Goal: Task Accomplishment & Management: Use online tool/utility

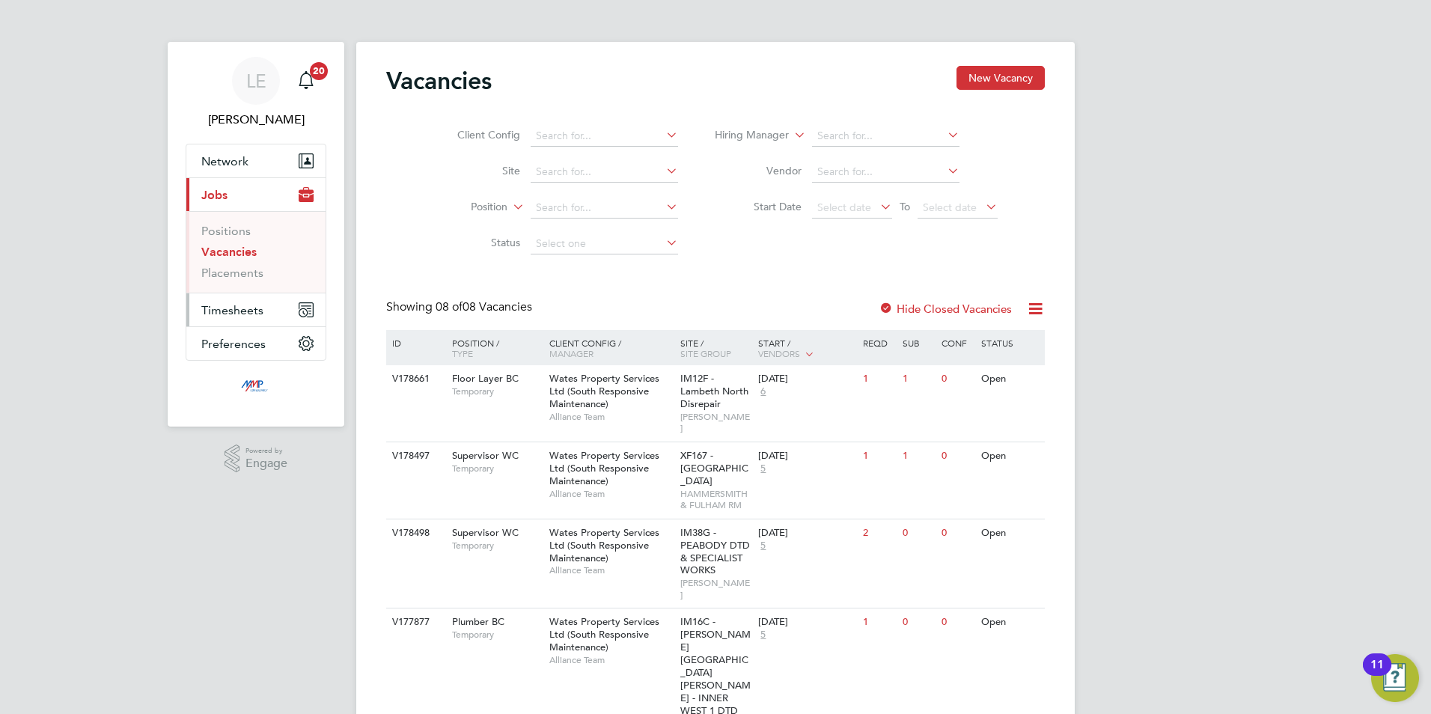
click at [228, 311] on span "Timesheets" at bounding box center [232, 310] width 62 height 14
click at [212, 265] on link "Timesheets" at bounding box center [232, 264] width 62 height 14
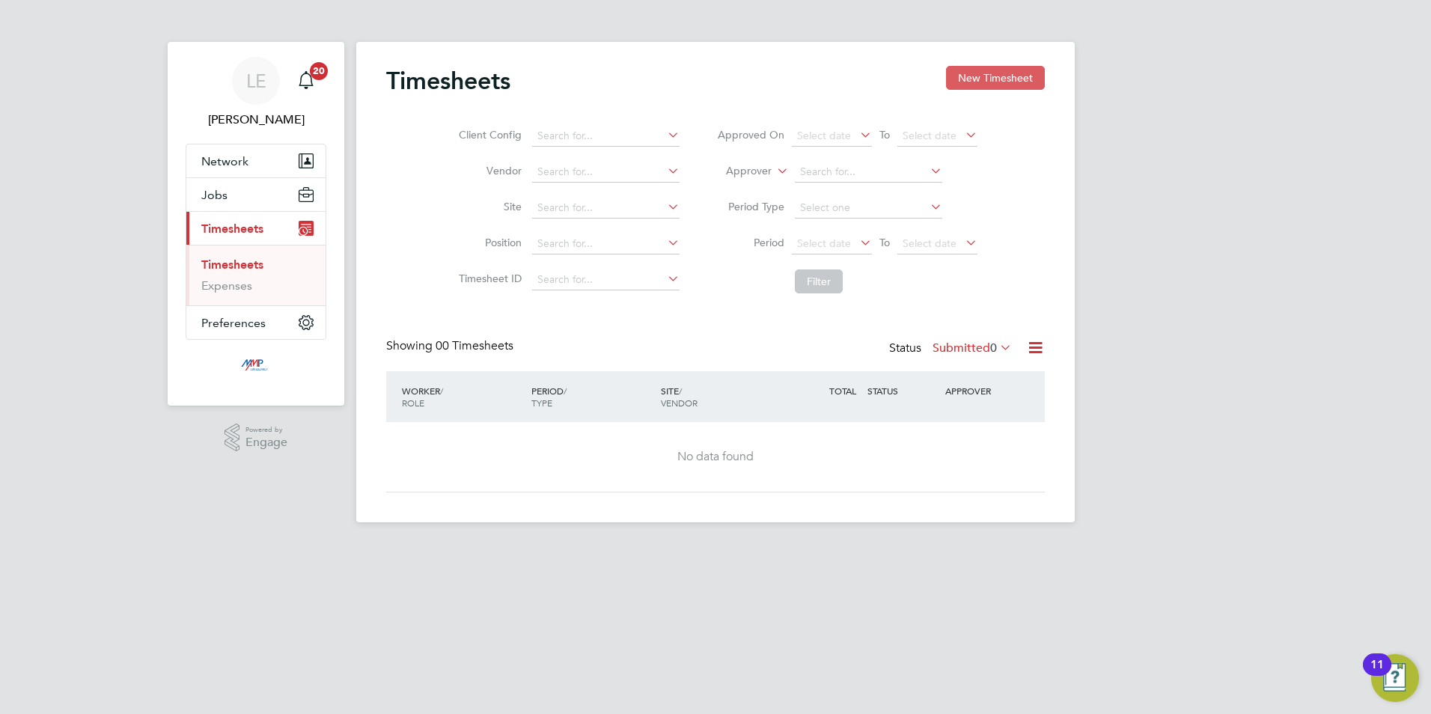
click at [979, 76] on button "New Timesheet" at bounding box center [995, 78] width 99 height 24
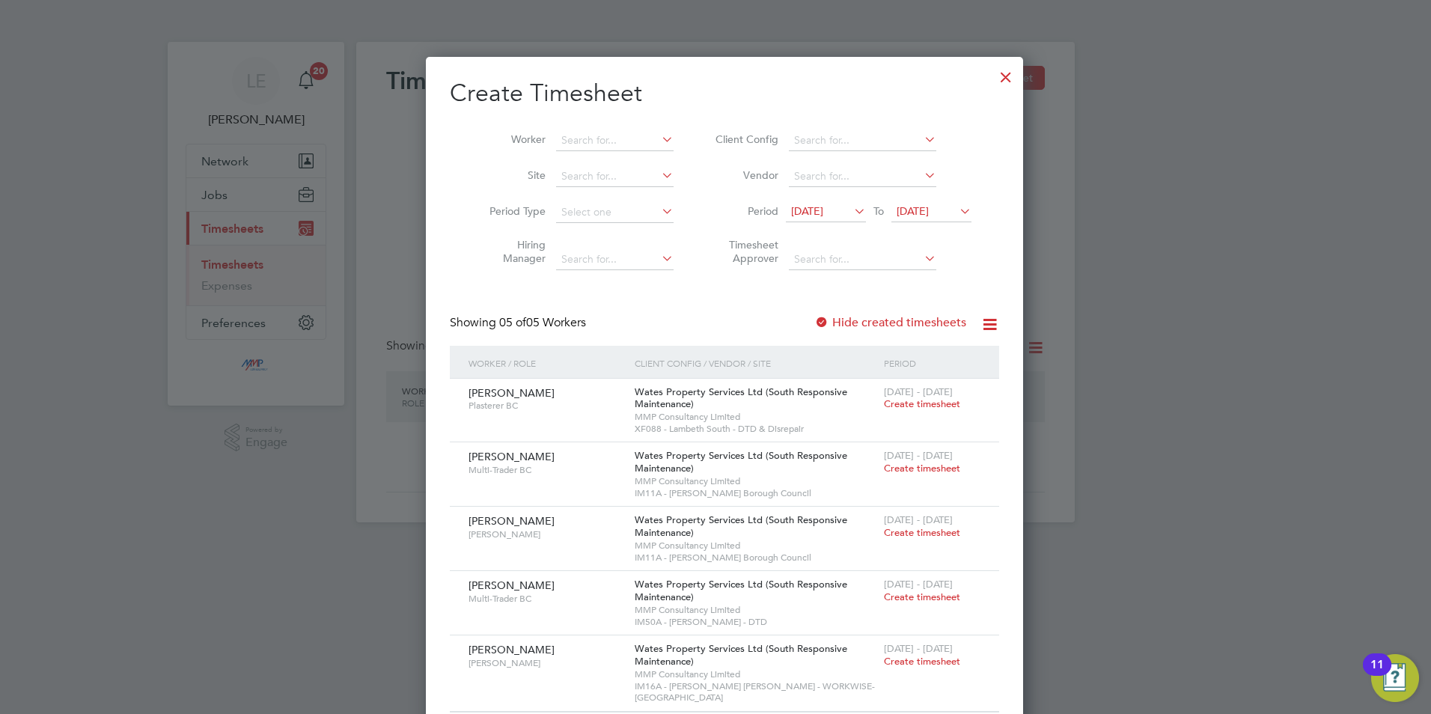
scroll to position [16, 0]
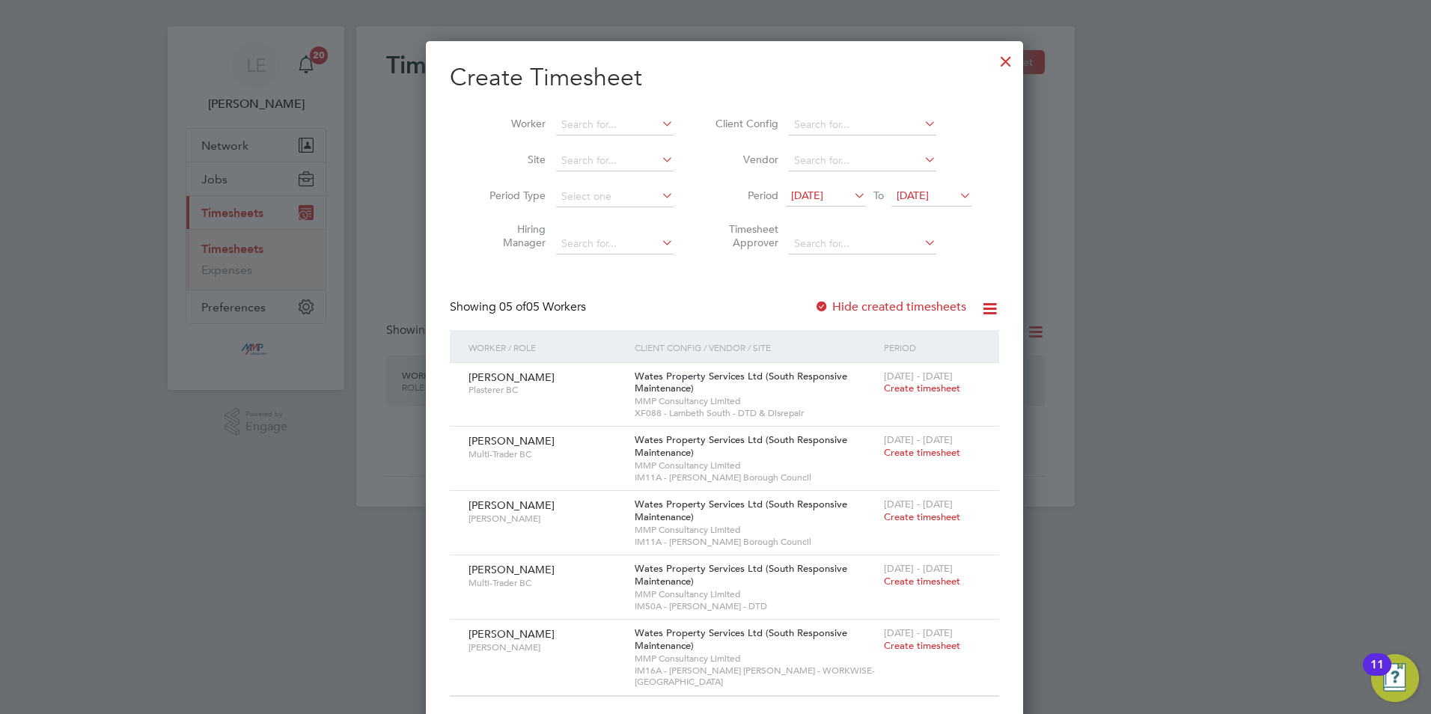
click at [992, 55] on div at bounding box center [1005, 57] width 27 height 27
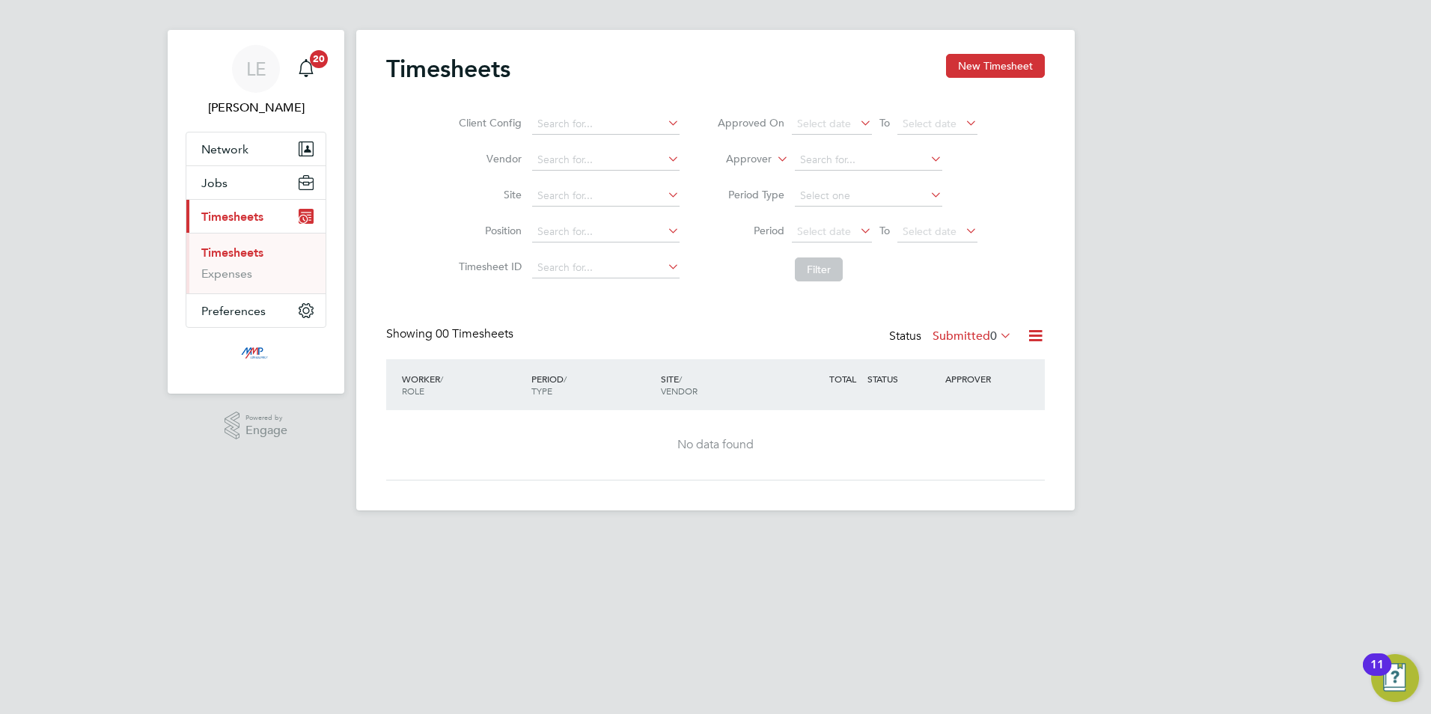
scroll to position [0, 0]
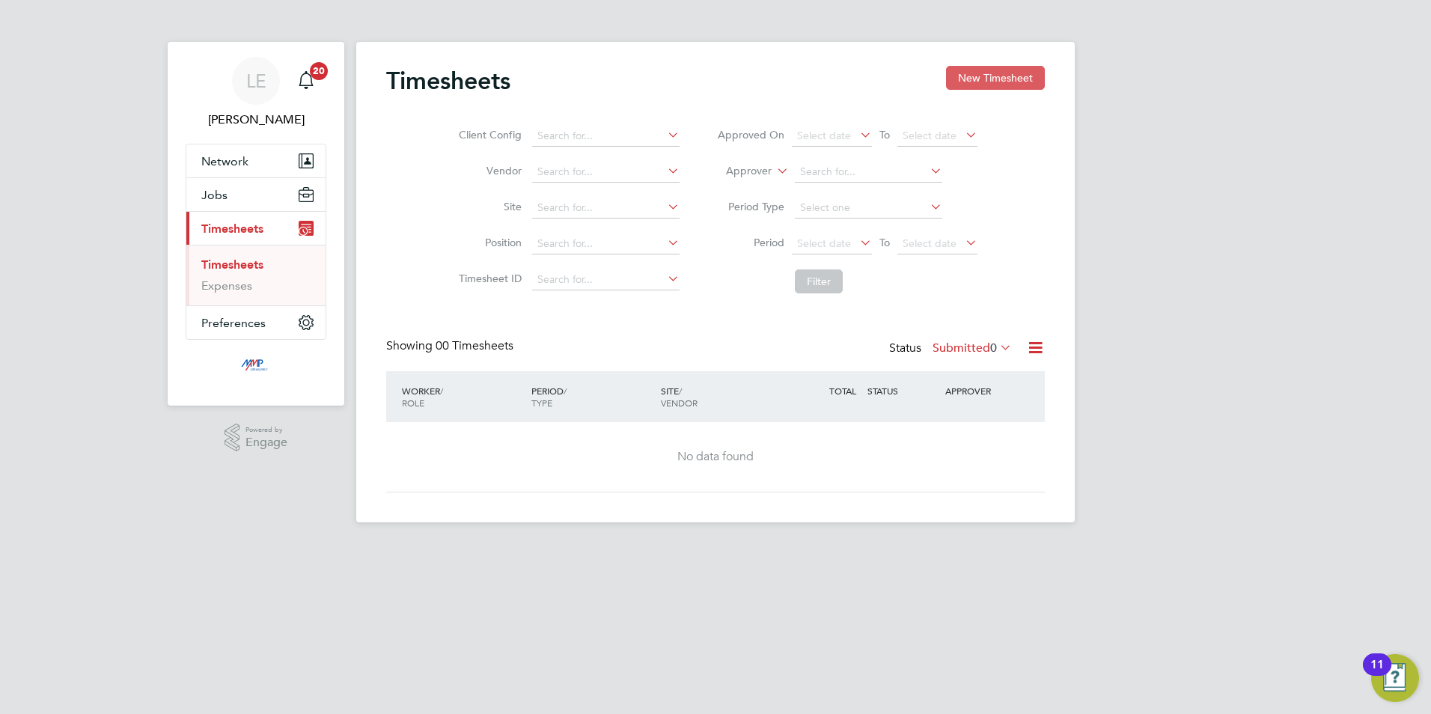
click at [971, 78] on button "New Timesheet" at bounding box center [995, 78] width 99 height 24
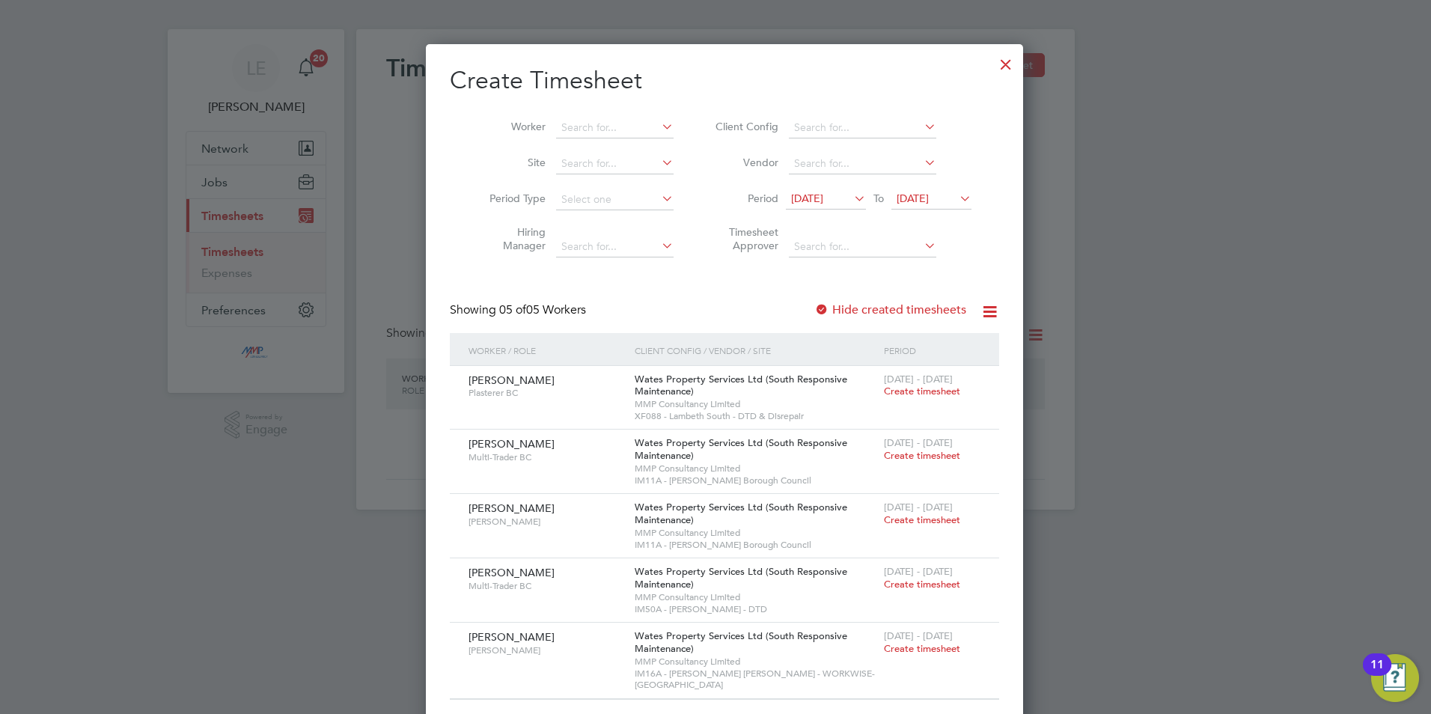
scroll to position [16, 0]
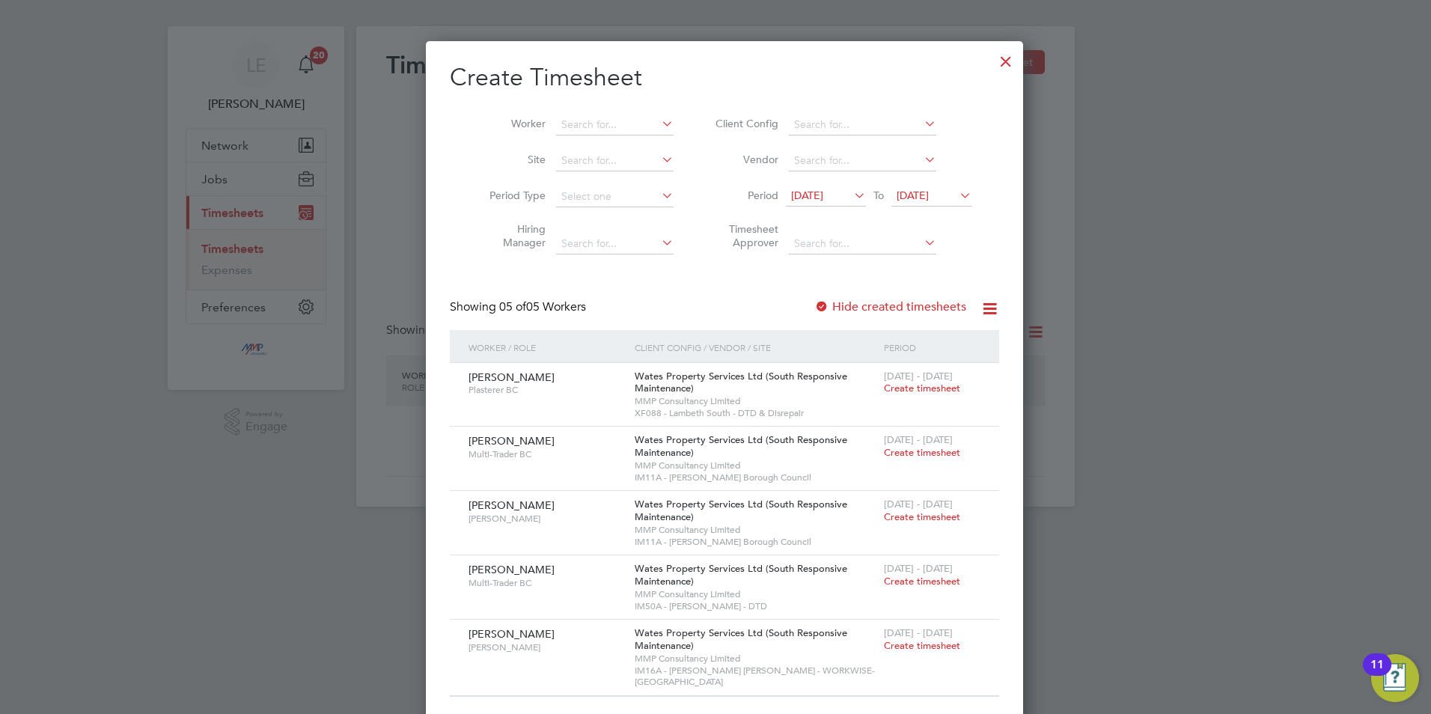
drag, startPoint x: 985, startPoint y: 56, endPoint x: 974, endPoint y: 63, distance: 13.1
click at [992, 56] on div at bounding box center [1005, 57] width 27 height 27
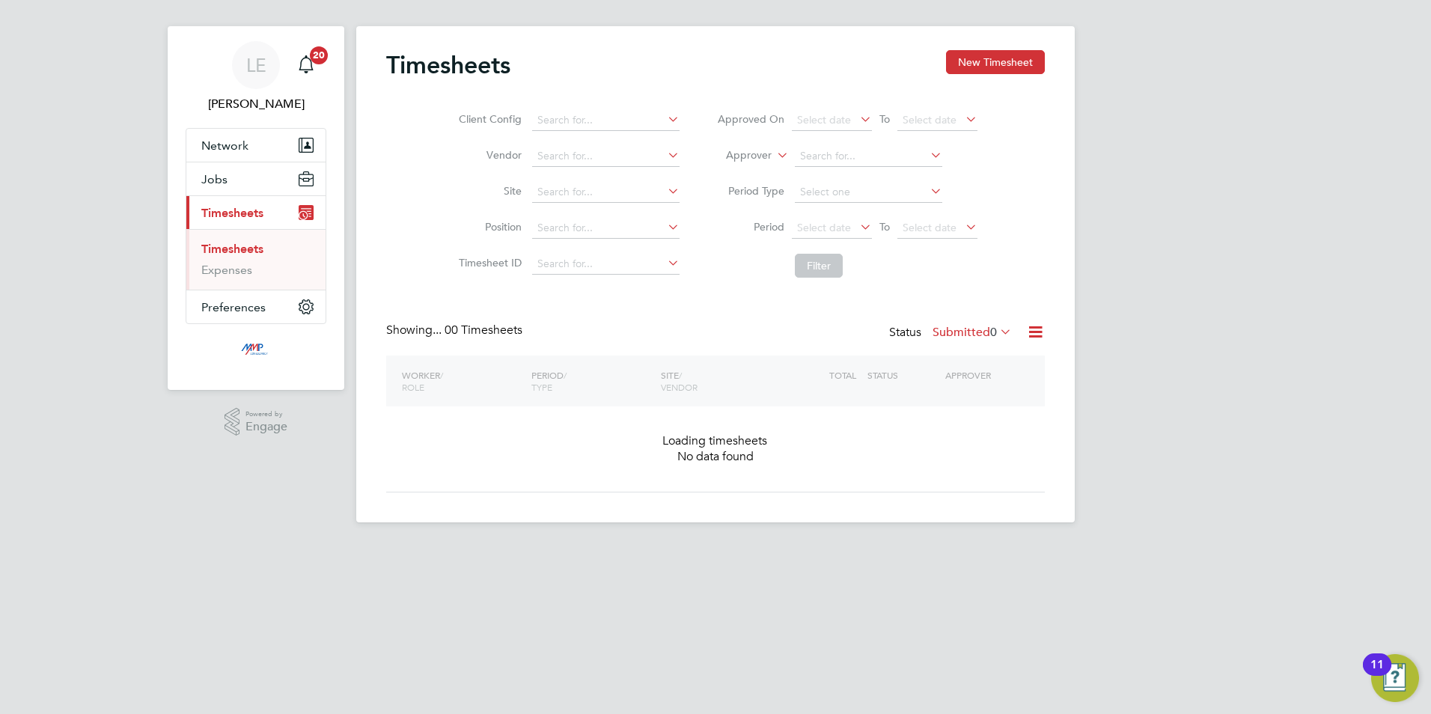
scroll to position [0, 0]
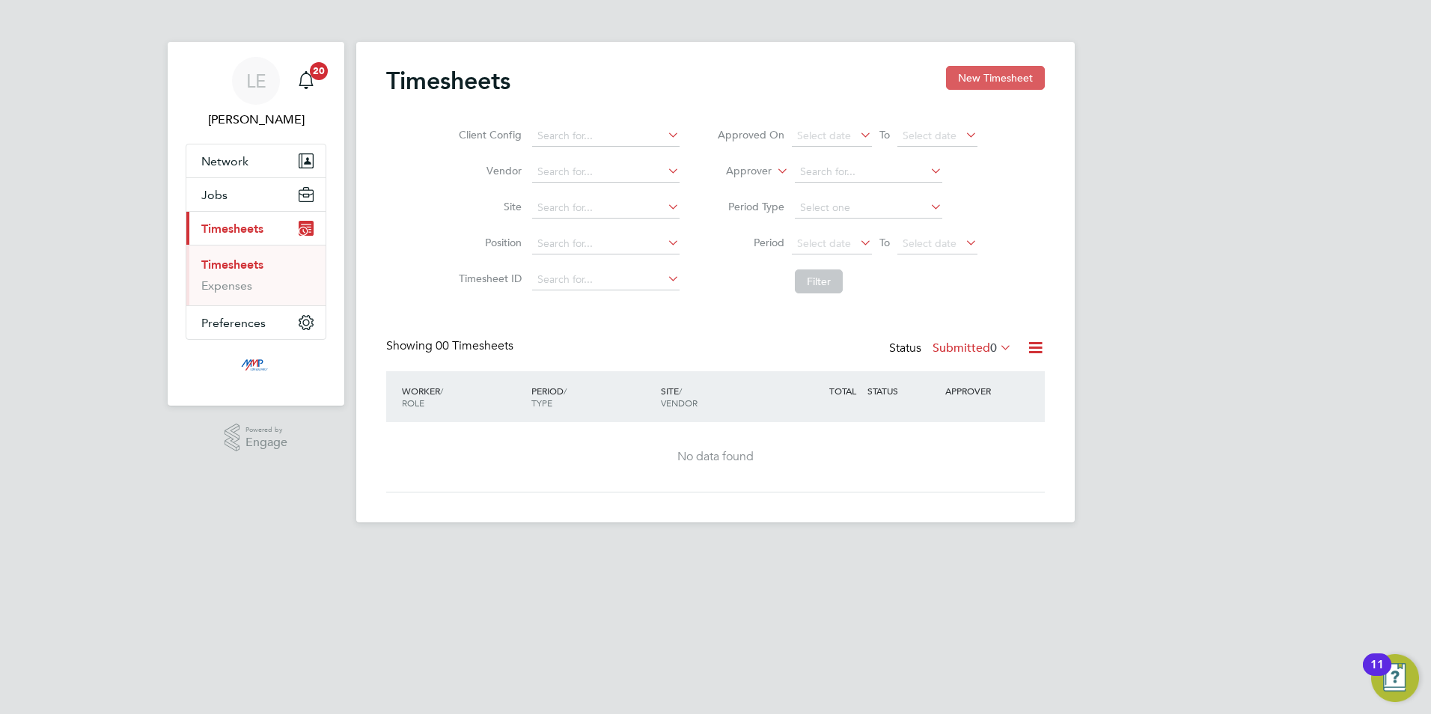
click at [996, 72] on button "New Timesheet" at bounding box center [995, 78] width 99 height 24
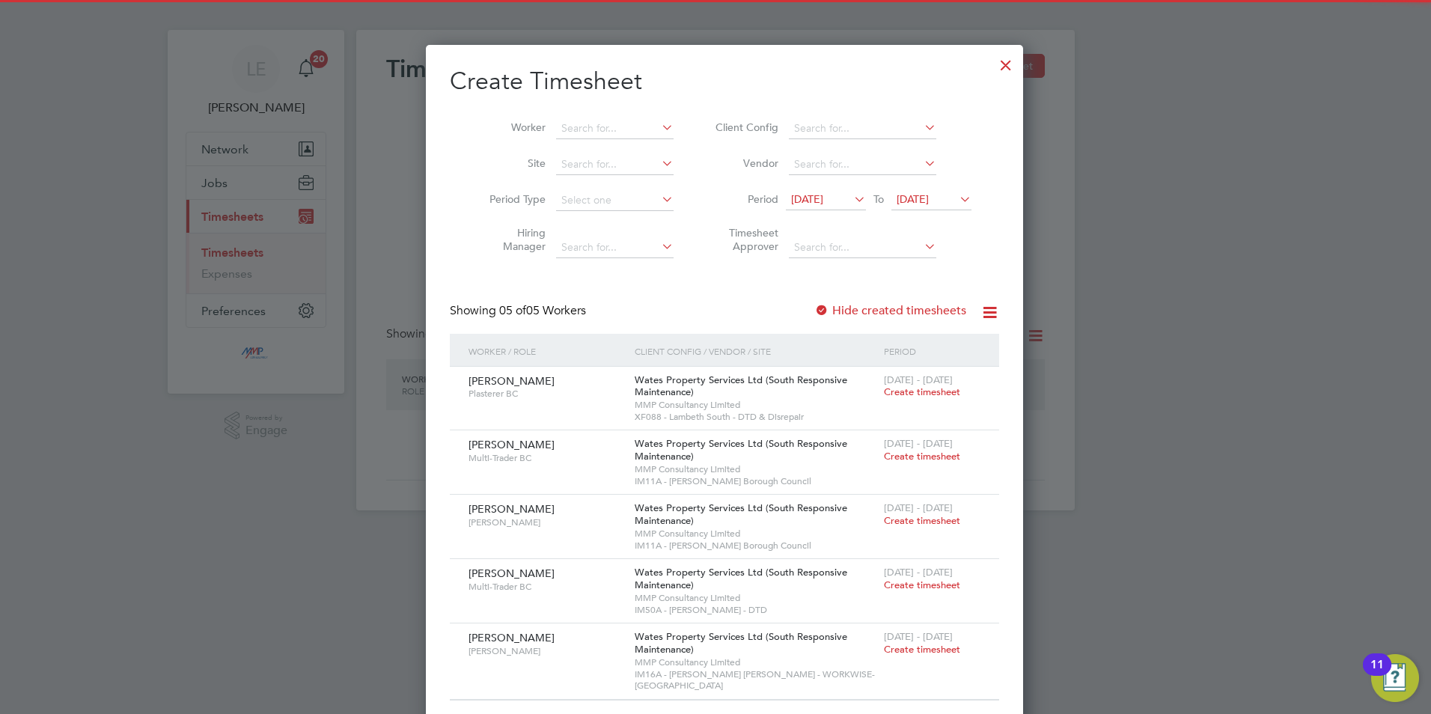
scroll to position [16, 0]
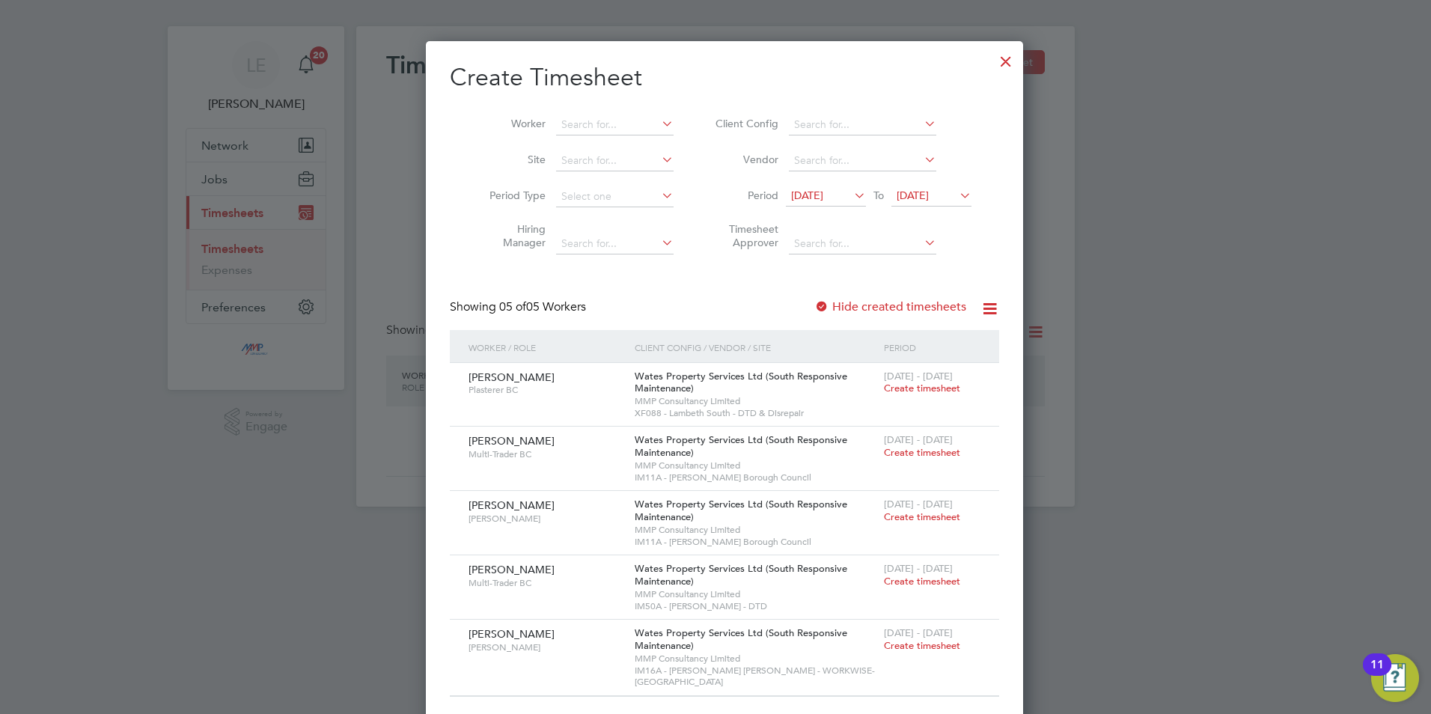
click at [992, 58] on div at bounding box center [1005, 57] width 27 height 27
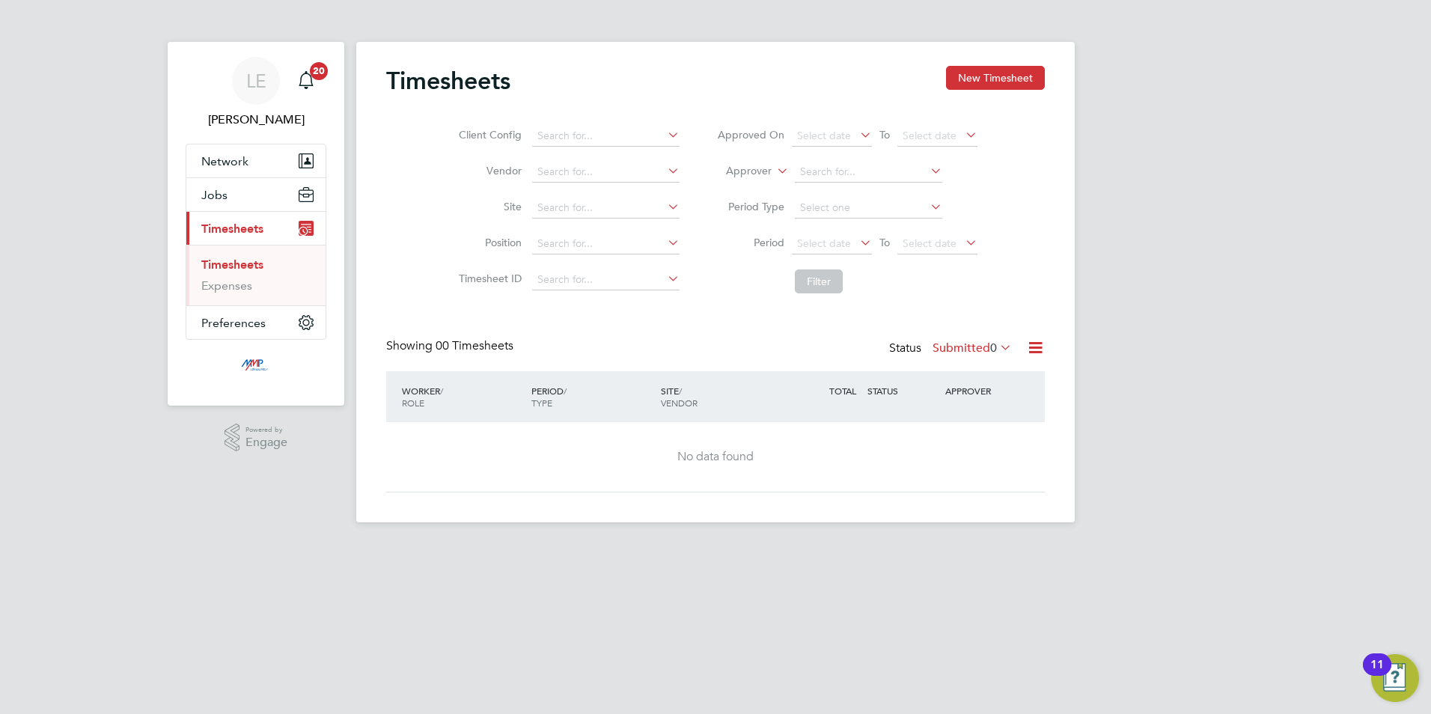
scroll to position [0, 0]
click at [262, 199] on button "Jobs" at bounding box center [255, 194] width 139 height 33
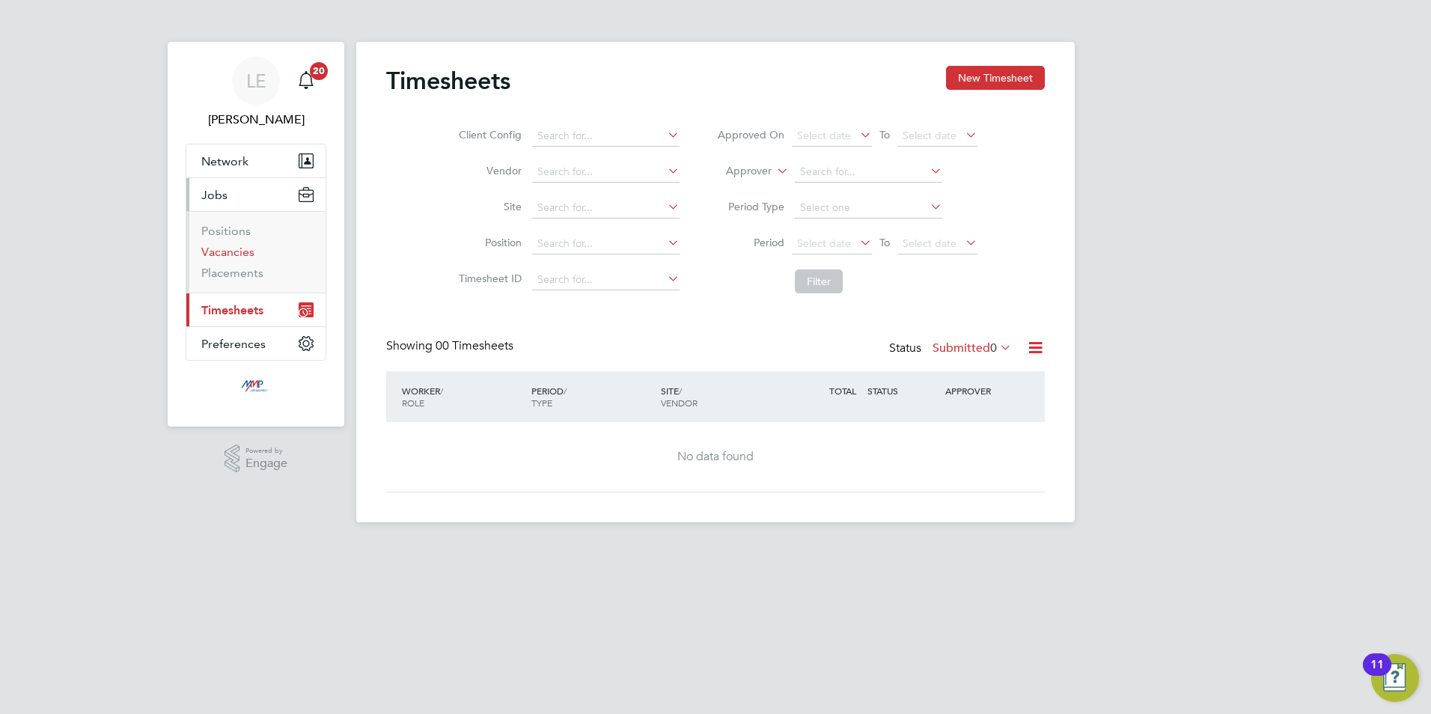
click at [233, 249] on link "Vacancies" at bounding box center [227, 252] width 53 height 14
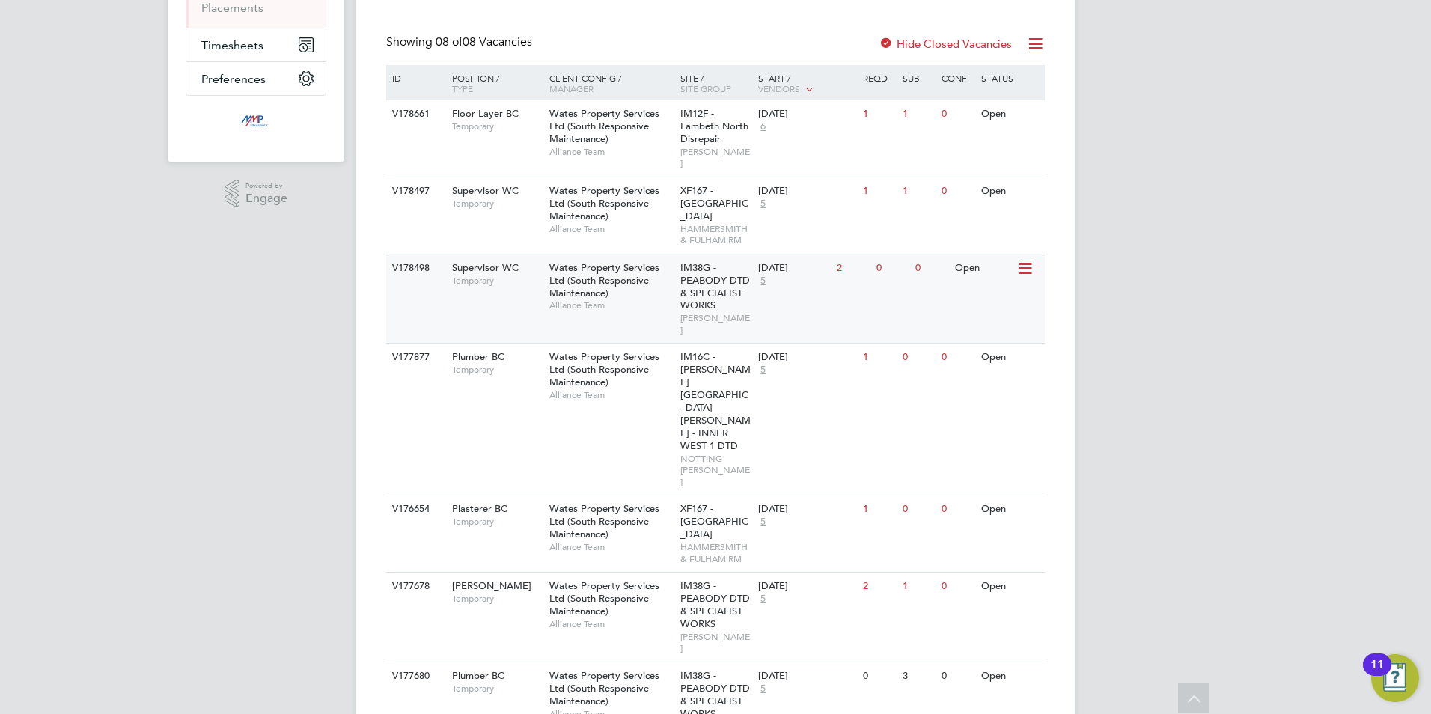
scroll to position [301, 0]
